Goal: Find specific page/section: Find specific page/section

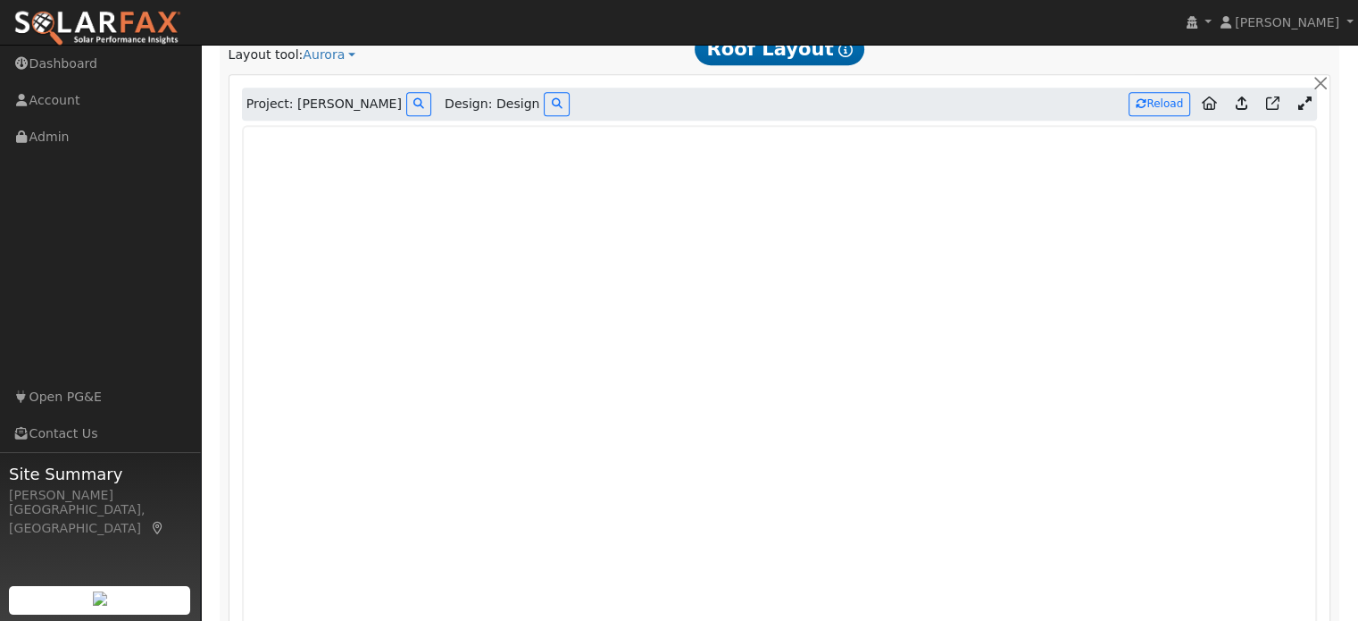
scroll to position [1009, 0]
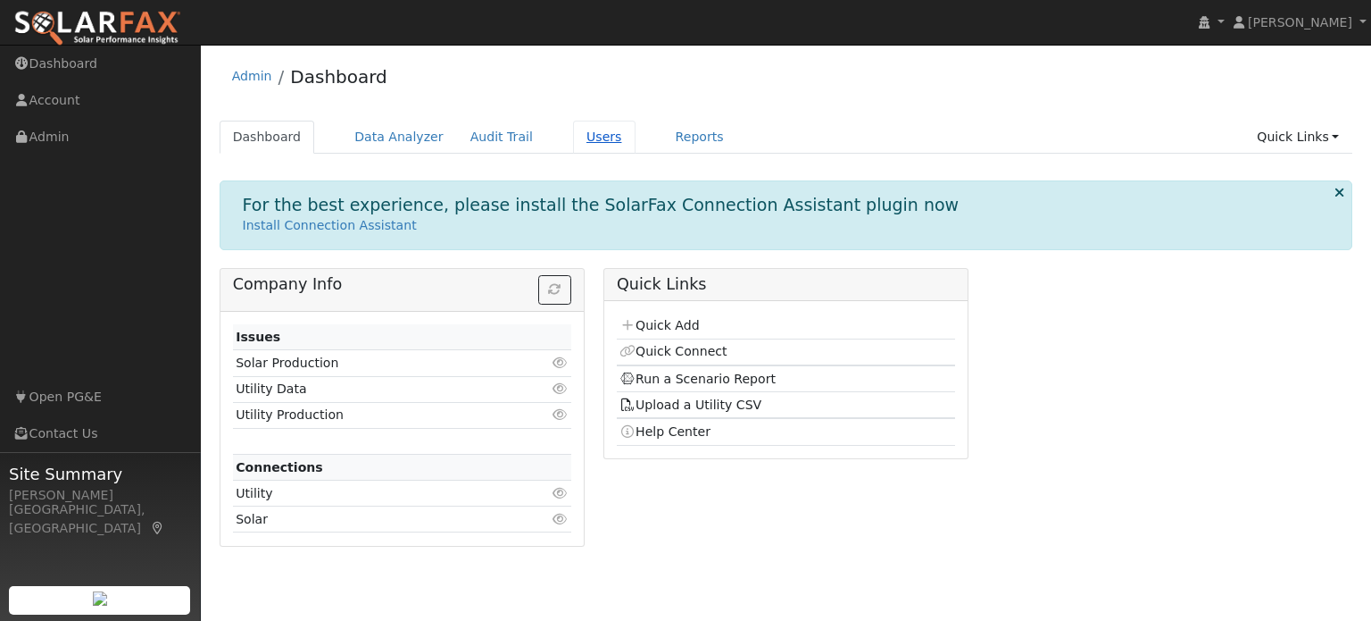
click at [579, 133] on link "Users" at bounding box center [604, 137] width 62 height 33
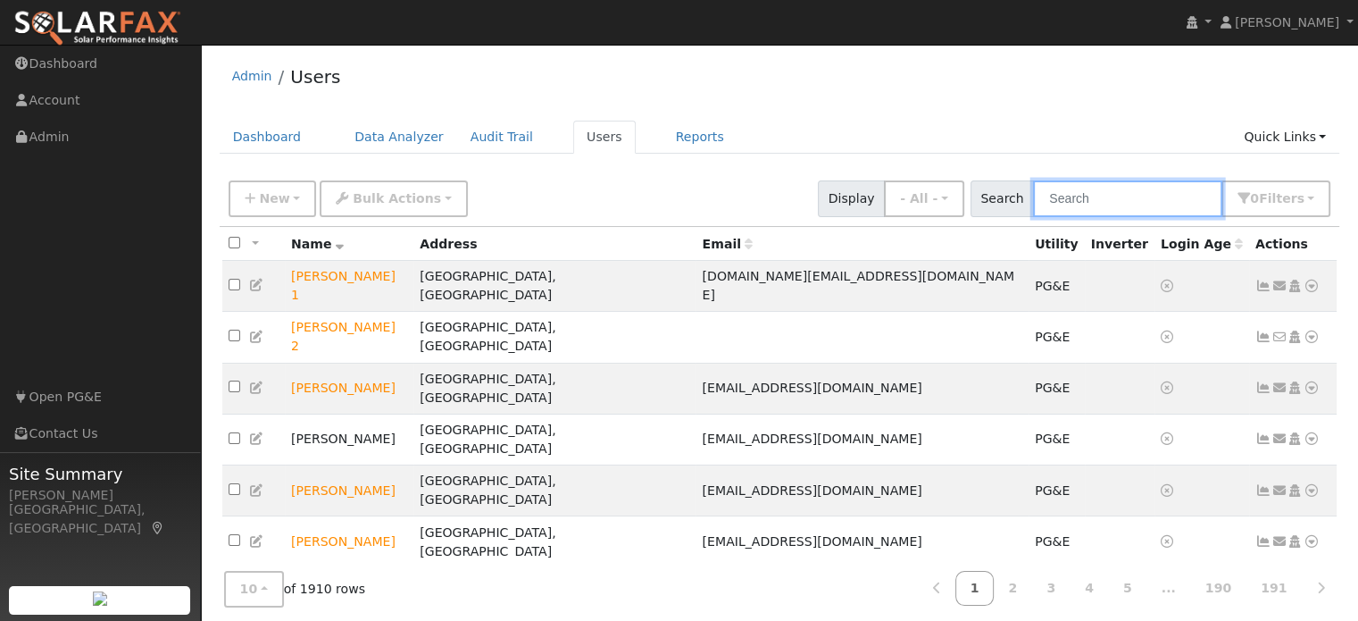
click at [1121, 188] on input "text" at bounding box center [1127, 198] width 189 height 37
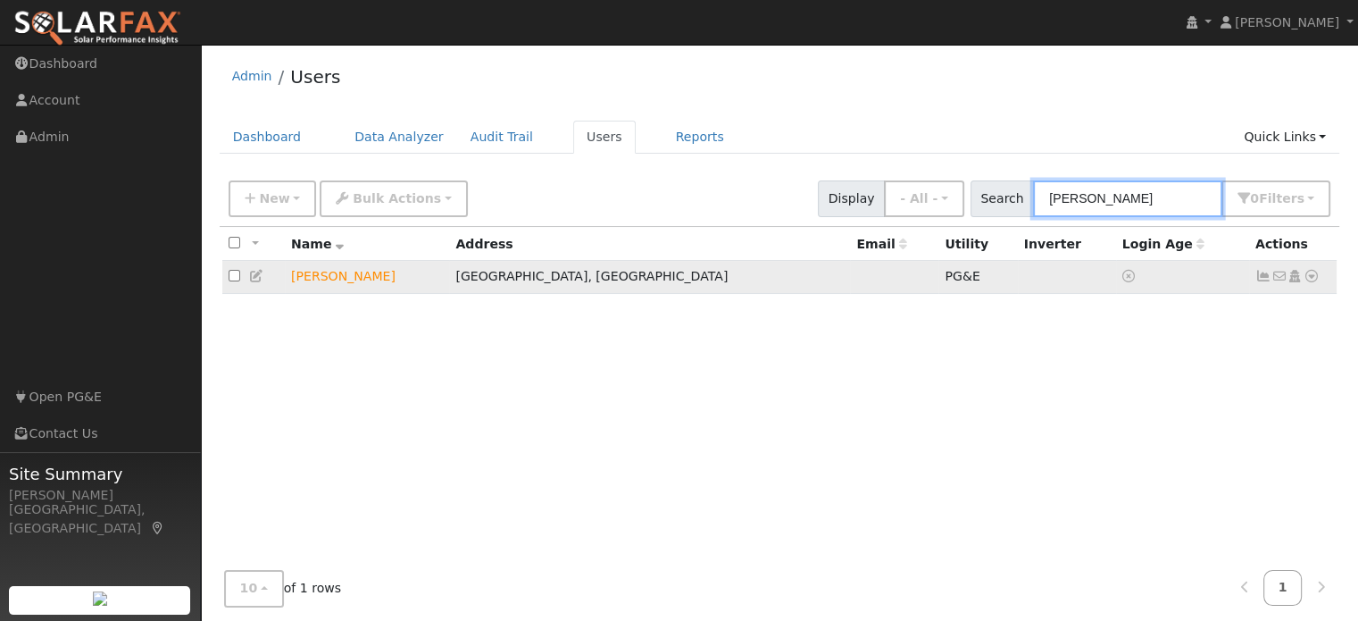
type input "huston"
click at [1303, 280] on div "Data Analyzer Reports Scenario Health Check Energy Audit Account Timeline User …" at bounding box center [1311, 276] width 17 height 19
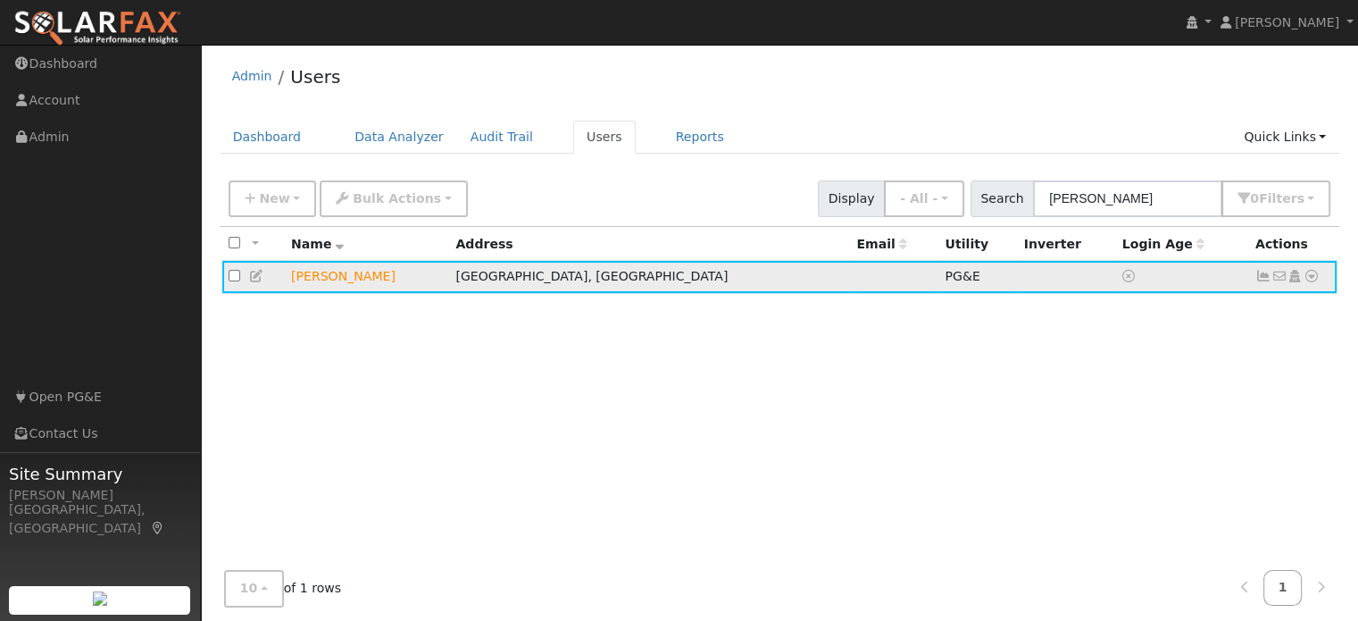
click at [1318, 277] on icon at bounding box center [1312, 276] width 16 height 12
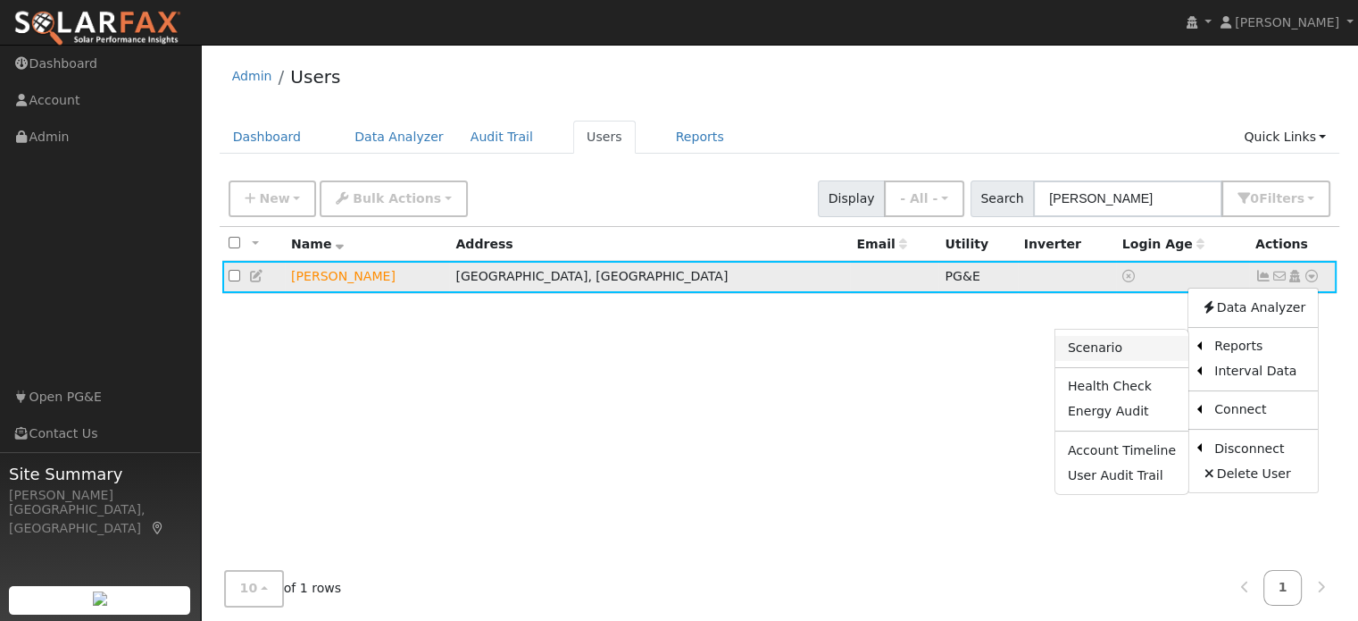
click at [1111, 341] on link "Scenario" at bounding box center [1121, 348] width 133 height 25
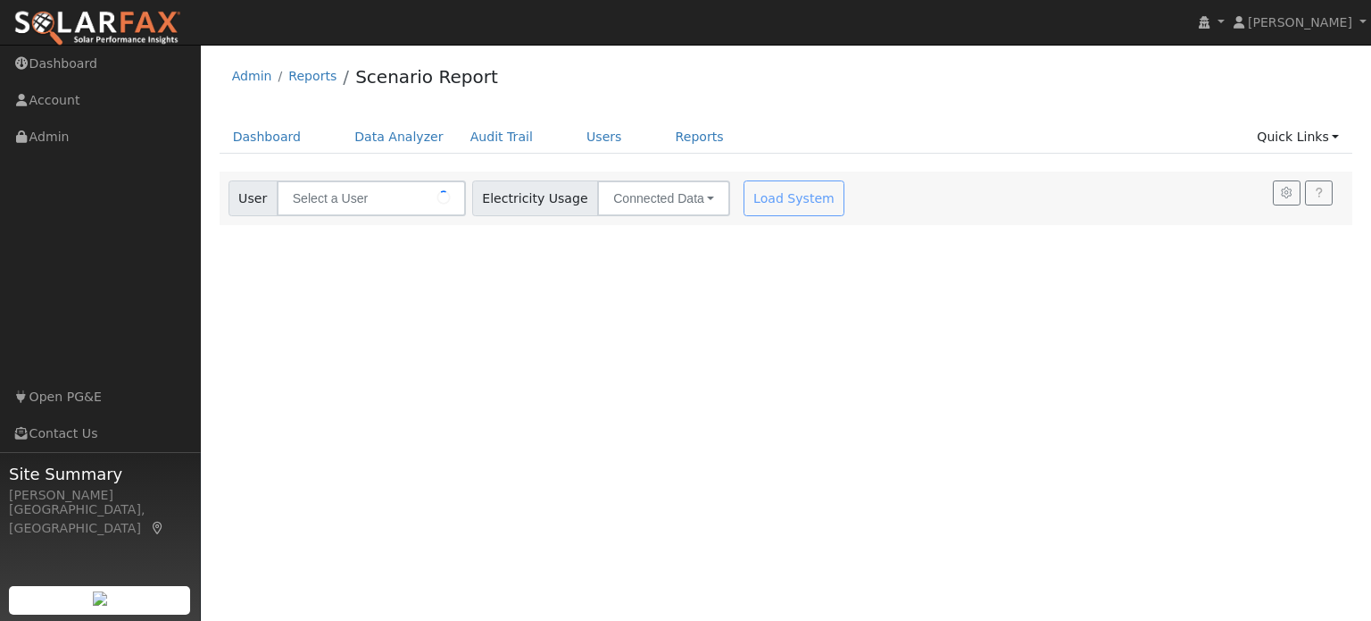
type input "[PERSON_NAME]"
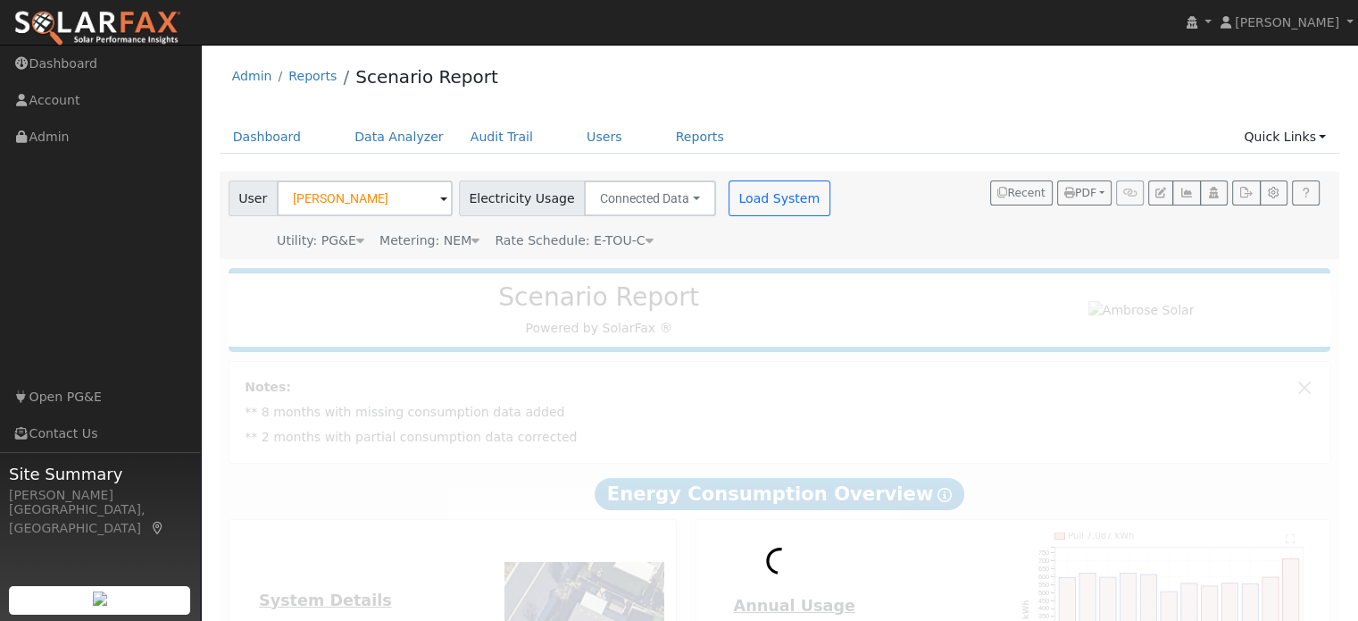
type input "11391"
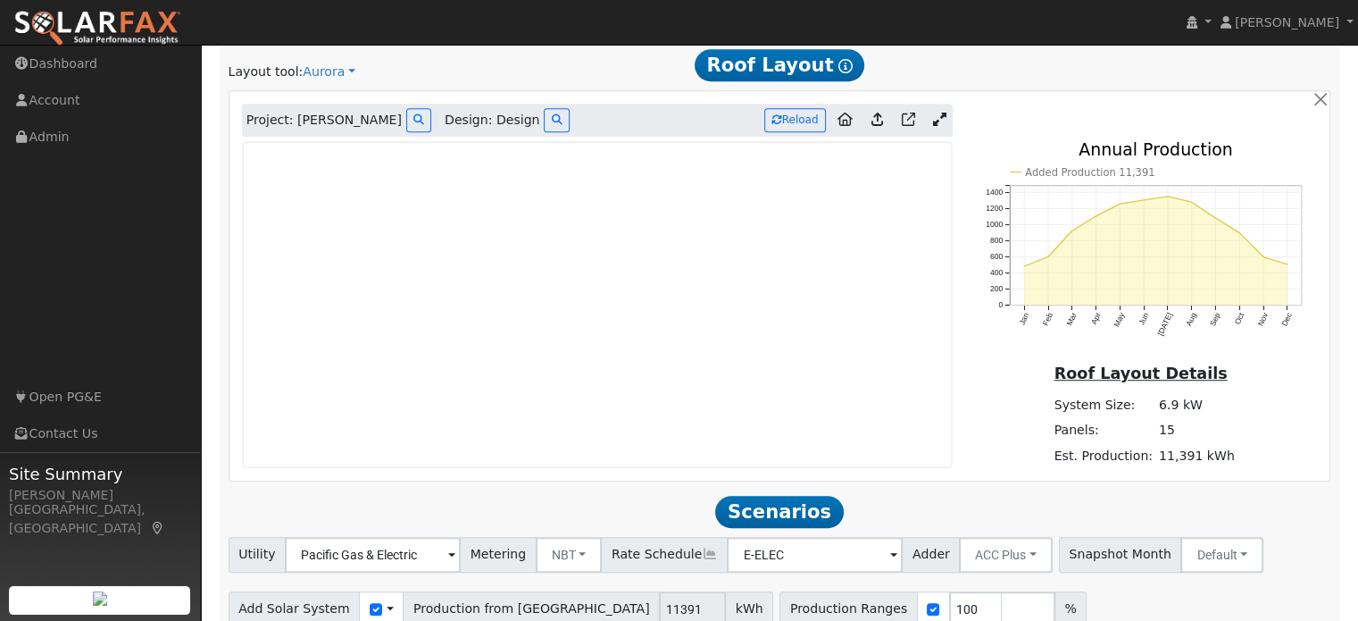
scroll to position [1064, 0]
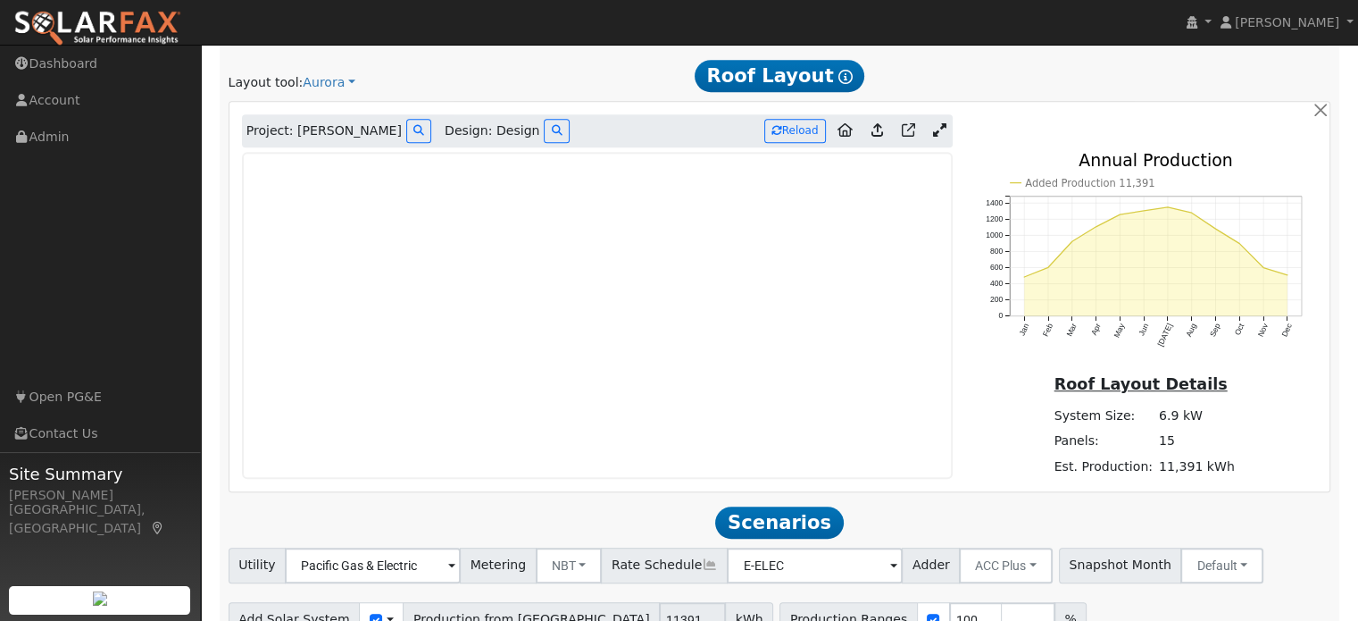
click at [943, 123] on icon at bounding box center [939, 129] width 13 height 13
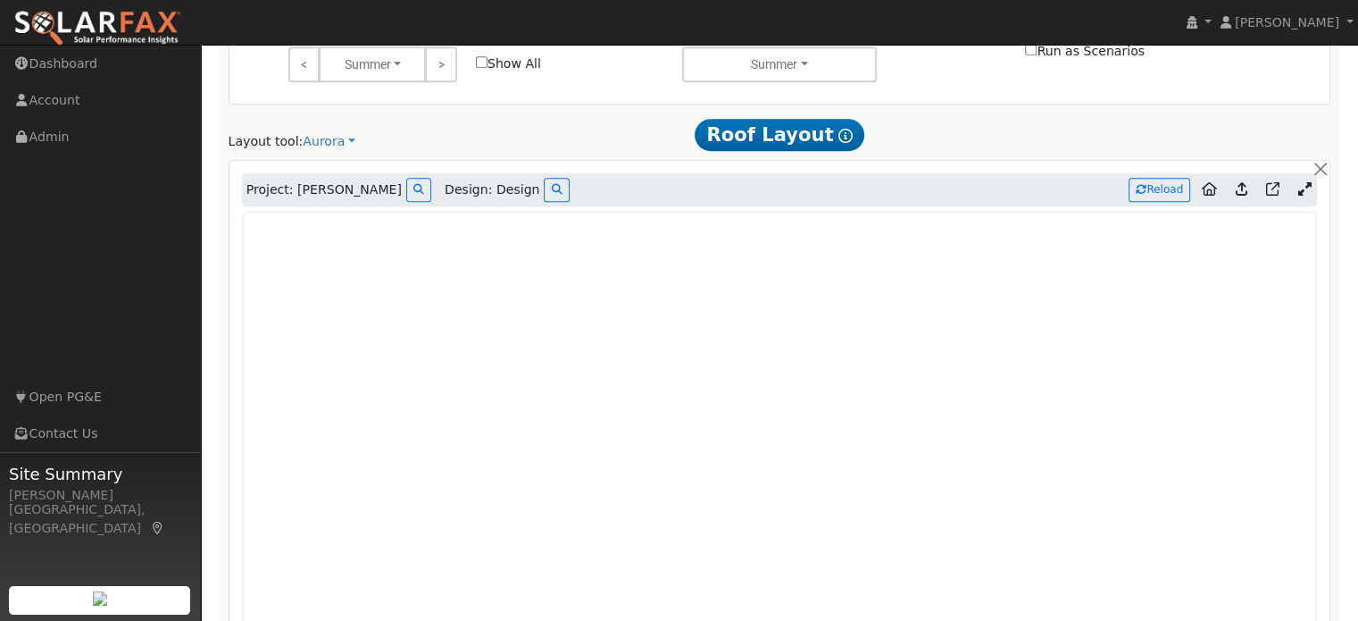
scroll to position [1007, 0]
